Goal: Task Accomplishment & Management: Manage account settings

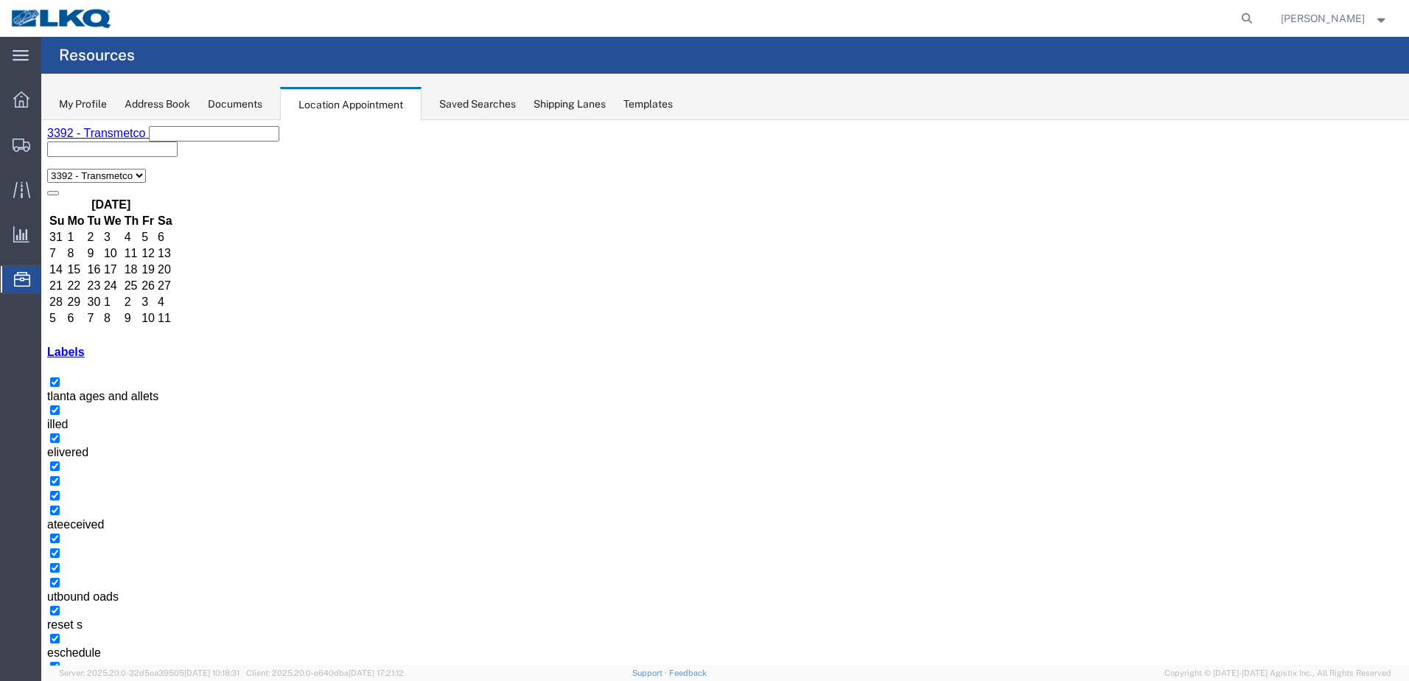
scroll to position [88, 0]
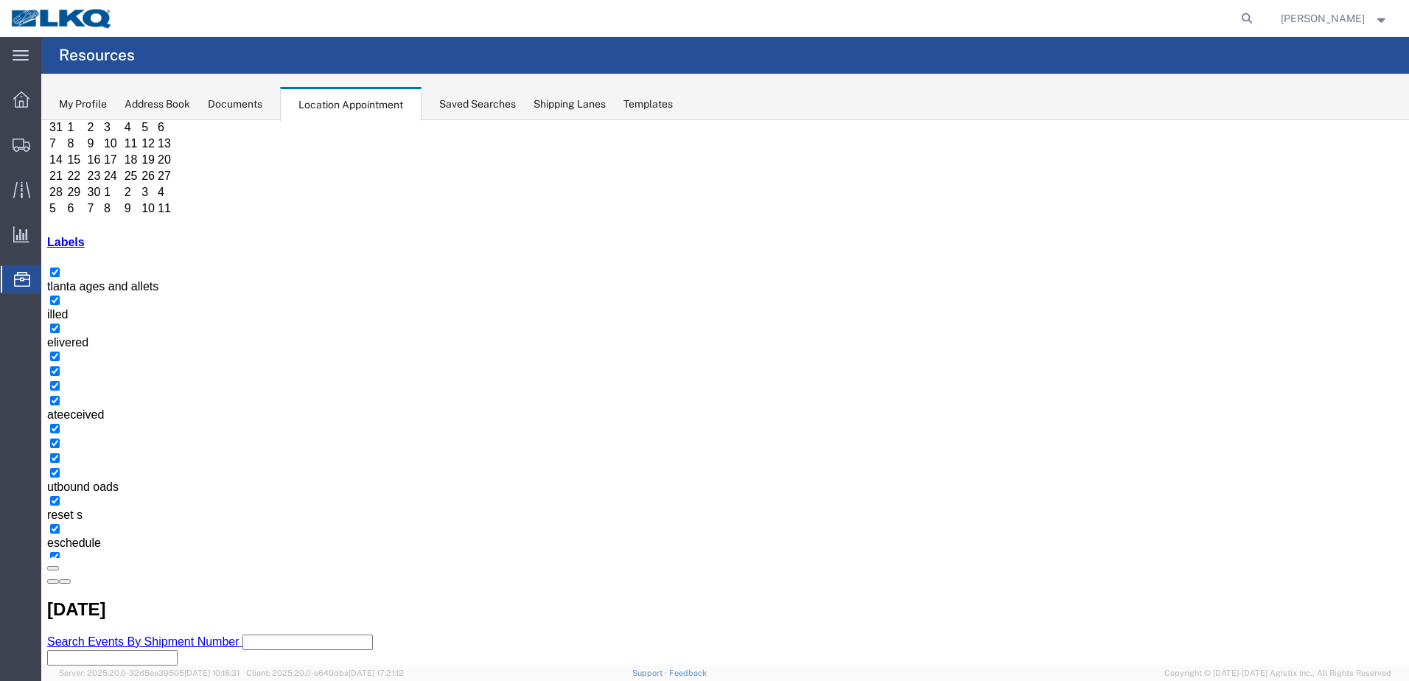
scroll to position [119, 0]
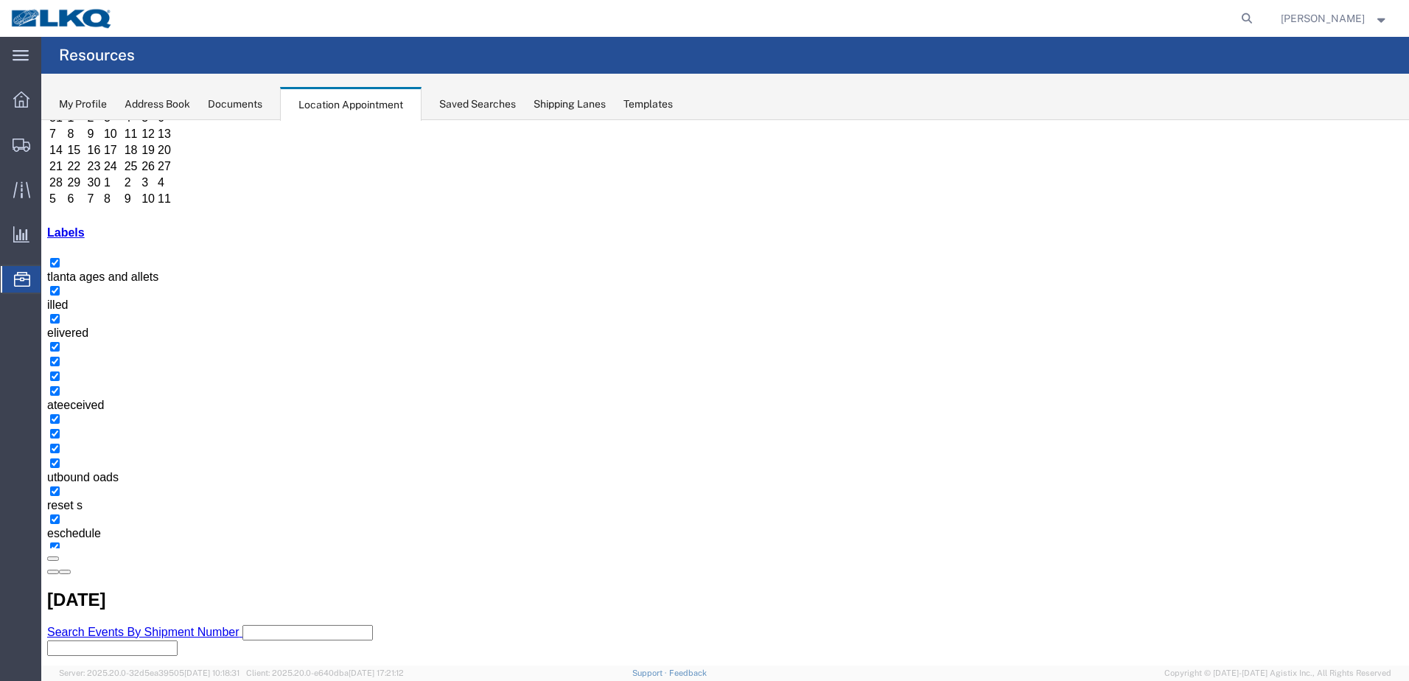
select select "1"
select select "23"
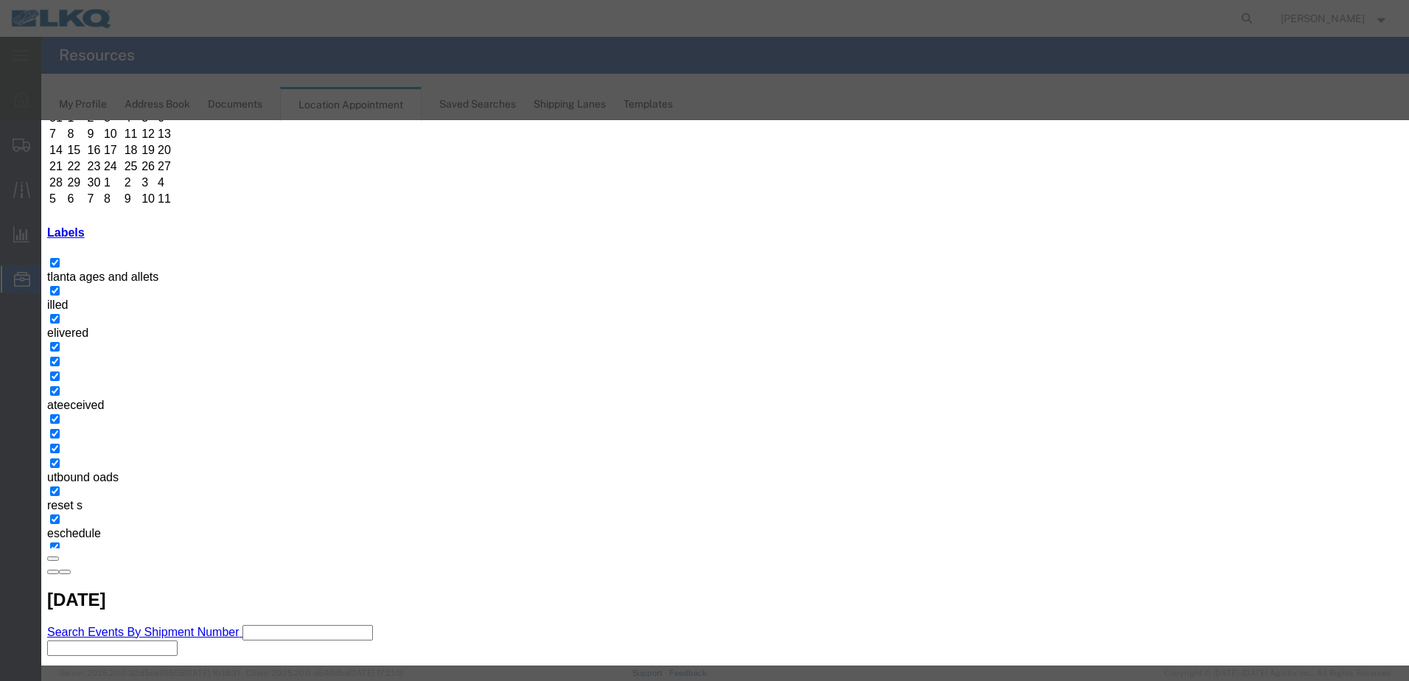
drag, startPoint x: 644, startPoint y: 222, endPoint x: 640, endPoint y: 214, distance: 8.6
type input "T31652 - Kripke - Loose"
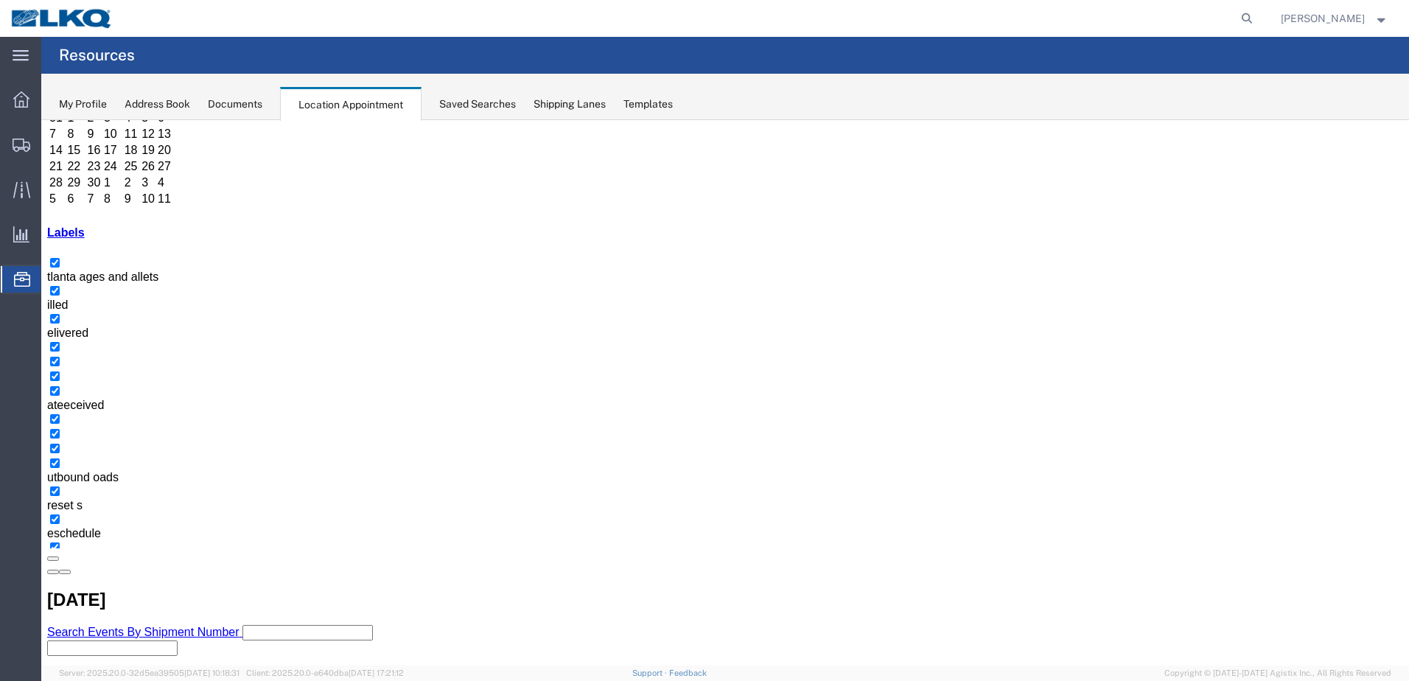
scroll to position [0, 0]
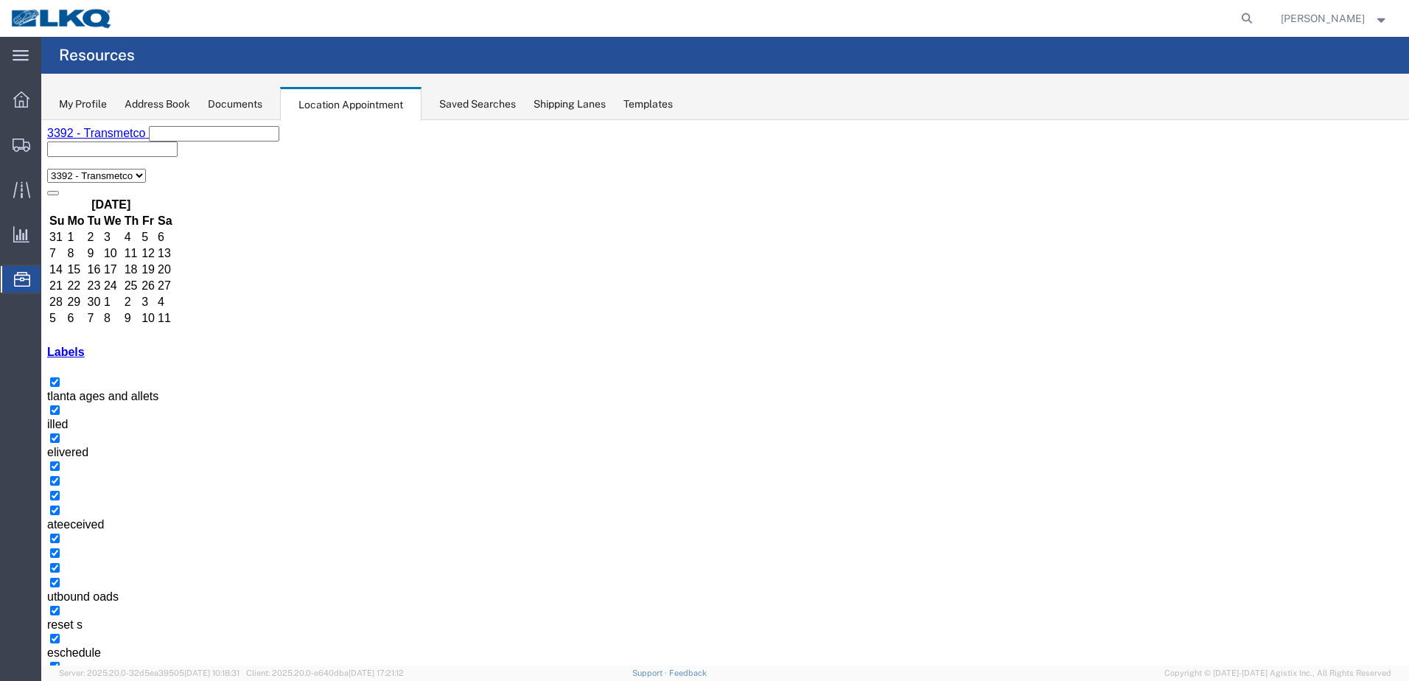
select select "1"
select select "23"
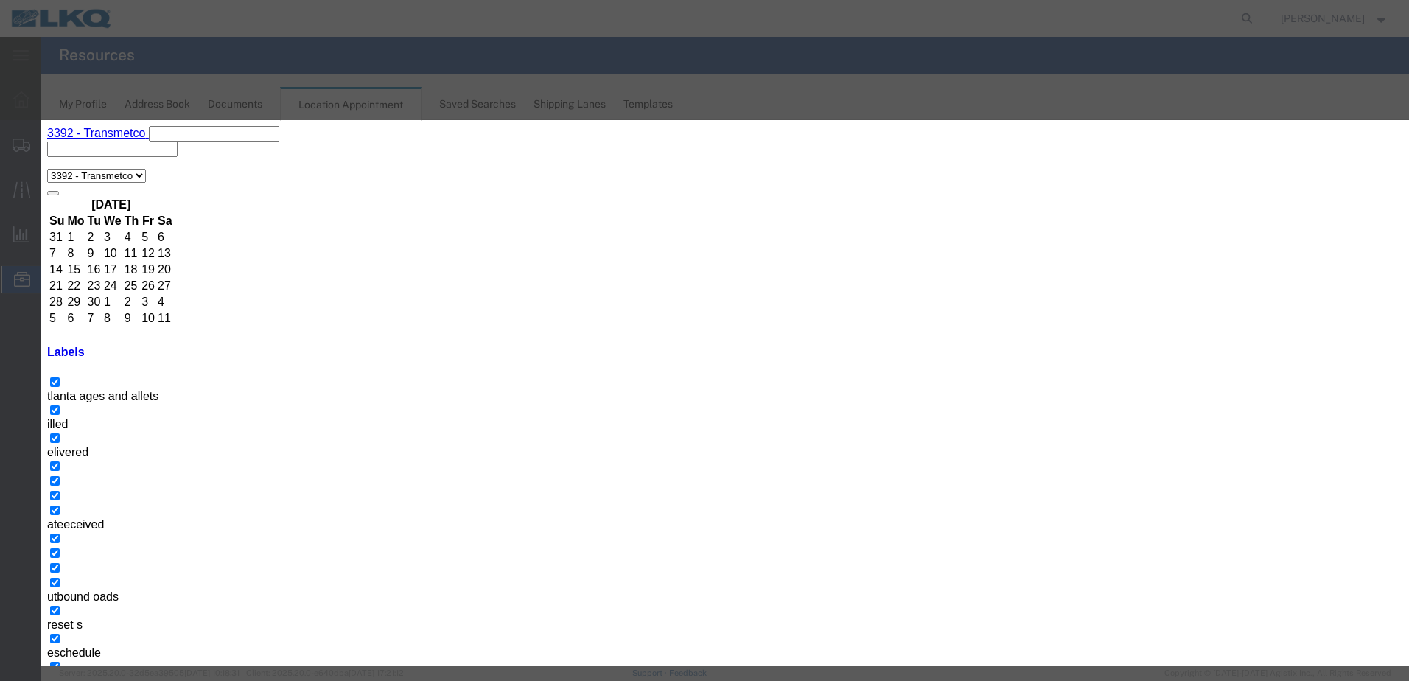
type input "T31652 - Kripke - Loose"
